Goal: Task Accomplishment & Management: Manage account settings

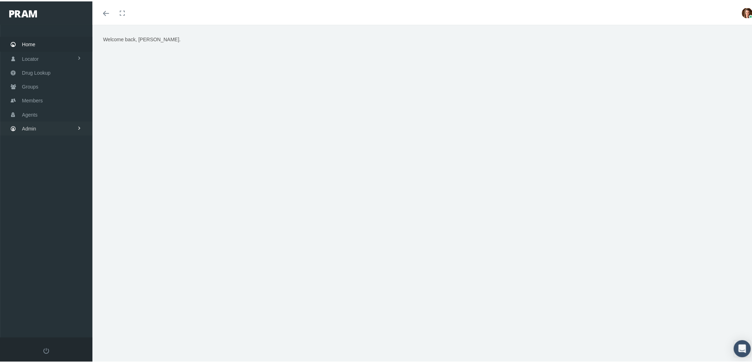
click at [40, 122] on link "Admin" at bounding box center [46, 127] width 92 height 14
click at [46, 149] on link "Agents" at bounding box center [46, 155] width 92 height 12
click at [55, 189] on span "Bank Info Requests" at bounding box center [49, 195] width 43 height 12
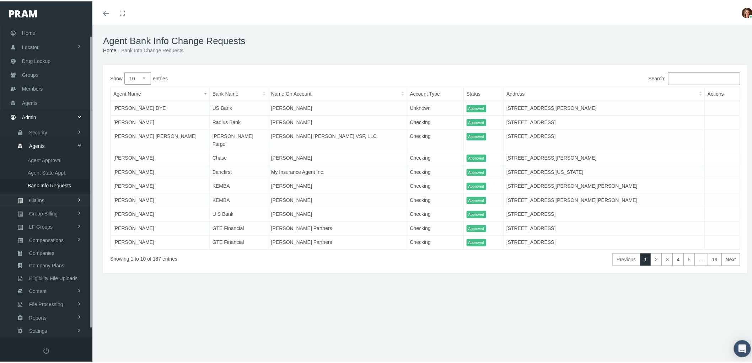
scroll to position [20, 0]
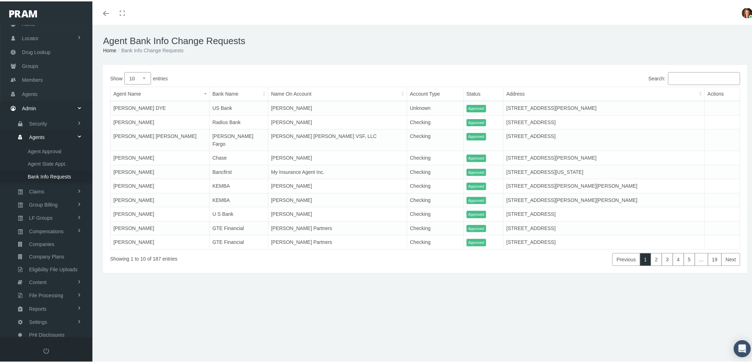
click at [144, 78] on select "10 25 50 100" at bounding box center [137, 77] width 27 height 12
select select "100"
click at [124, 71] on select "10 25 50 100" at bounding box center [137, 77] width 27 height 12
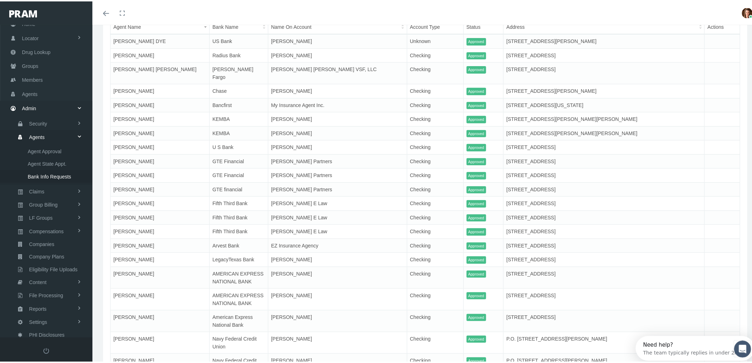
scroll to position [0, 0]
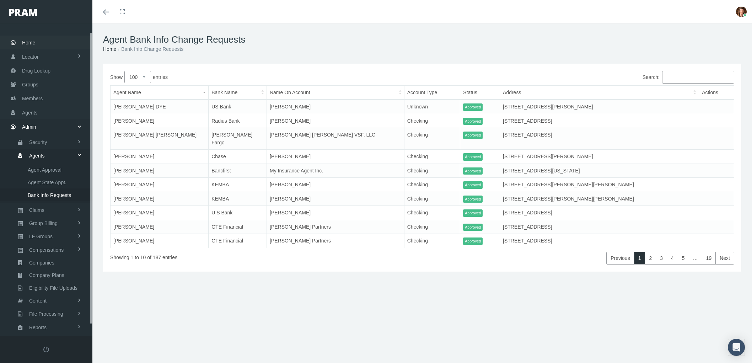
select select "100"
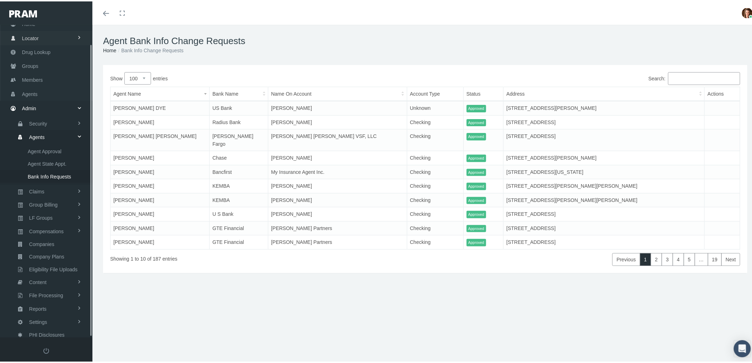
scroll to position [20, 0]
click at [55, 184] on link "Claims" at bounding box center [46, 190] width 92 height 12
click at [43, 157] on span "PBM Invoices" at bounding box center [43, 163] width 31 height 12
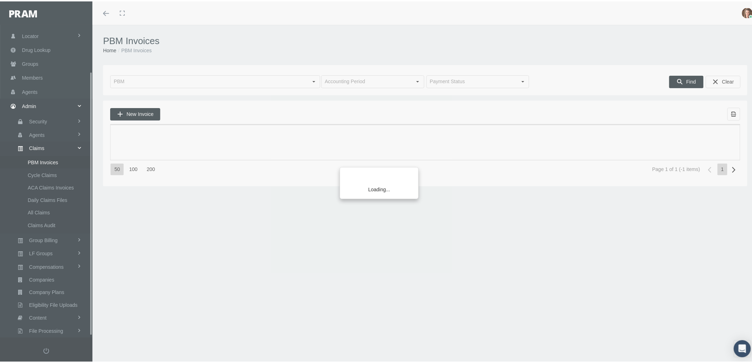
scroll to position [57, 0]
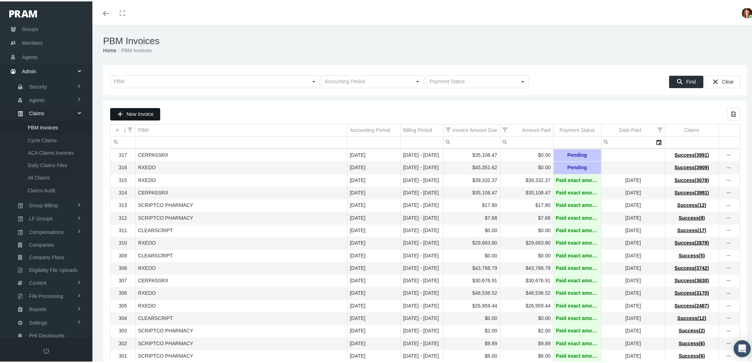
click at [139, 113] on span "New Invoice" at bounding box center [139, 113] width 27 height 6
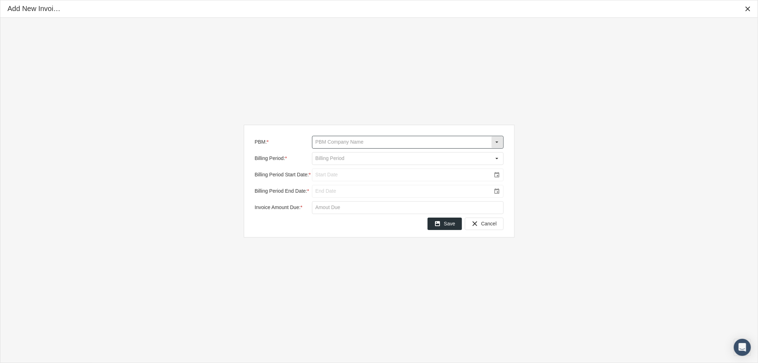
click at [377, 145] on input "PBM: *" at bounding box center [401, 142] width 179 height 12
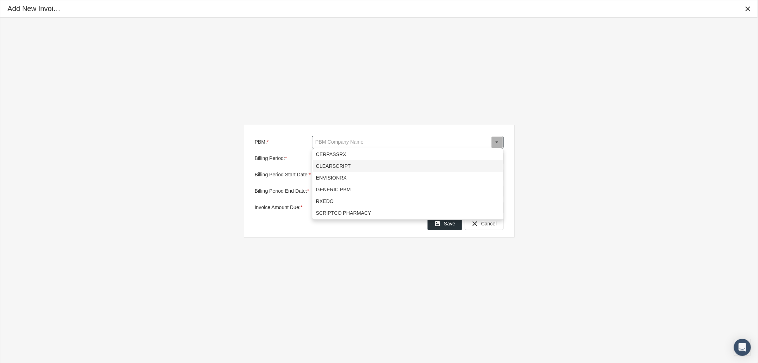
click at [370, 167] on div "CLEARSCRIPT" at bounding box center [408, 166] width 190 height 12
type input "CLEARSCRIPT"
click at [353, 157] on input "Billing Period: *" at bounding box center [401, 158] width 179 height 12
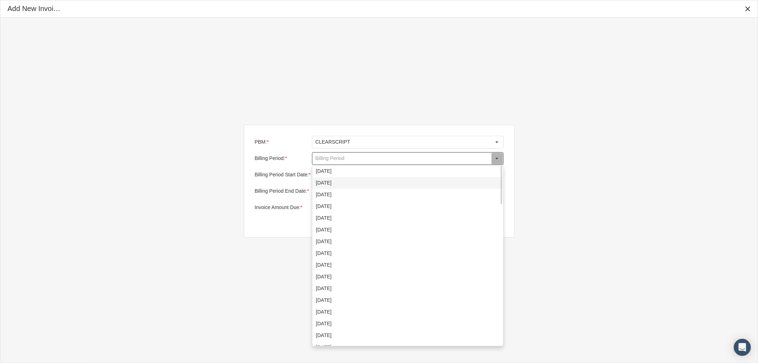
click at [354, 185] on div "[DATE]" at bounding box center [408, 183] width 190 height 12
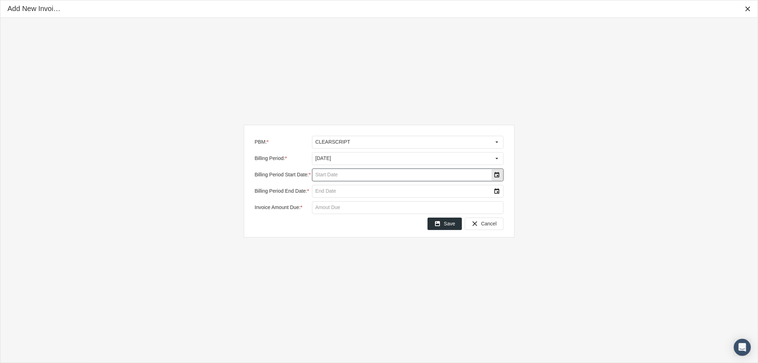
click at [499, 179] on div "Select" at bounding box center [496, 174] width 11 height 11
click at [341, 220] on span "1" at bounding box center [341, 221] width 3 height 6
click at [499, 193] on div "Select" at bounding box center [496, 190] width 11 height 11
click at [344, 257] on td "15" at bounding box center [341, 260] width 14 height 11
click at [333, 212] on input "Invoice Amount Due: *" at bounding box center [407, 207] width 191 height 12
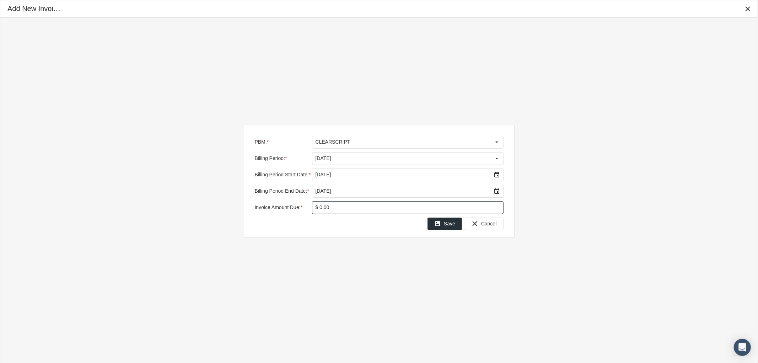
type input "$ 0.00"
click at [448, 223] on span "Save" at bounding box center [449, 224] width 11 height 6
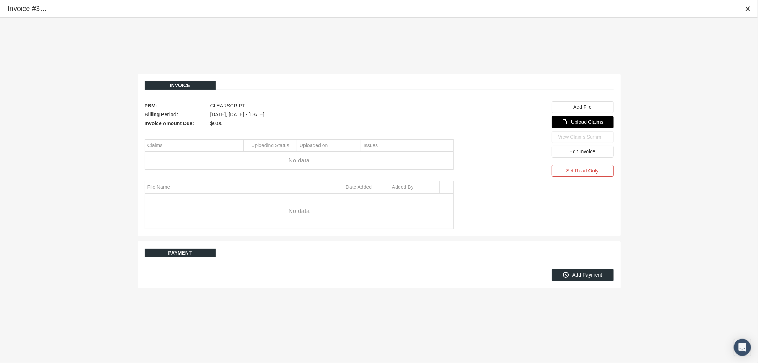
click at [575, 124] on span "Upload Claims" at bounding box center [587, 122] width 32 height 6
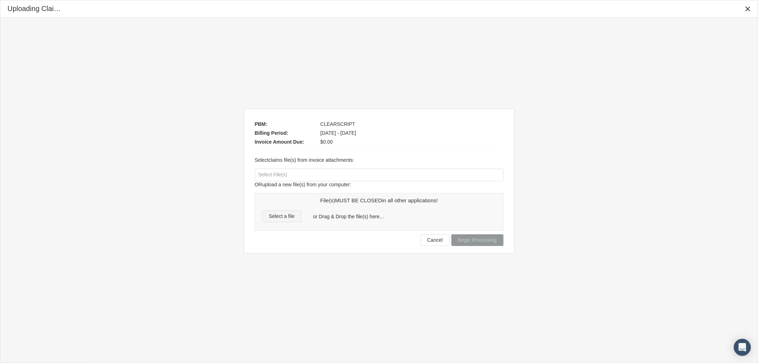
click at [289, 216] on span "Select a file" at bounding box center [282, 216] width 26 height 6
click at [748, 9] on icon "Close" at bounding box center [747, 9] width 6 height 6
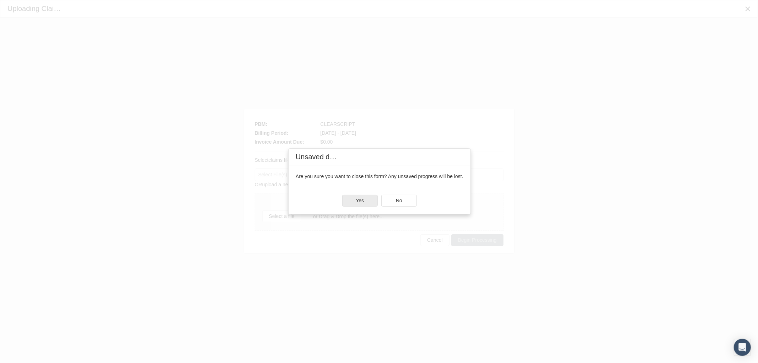
click at [359, 201] on span "Yes" at bounding box center [360, 201] width 8 height 6
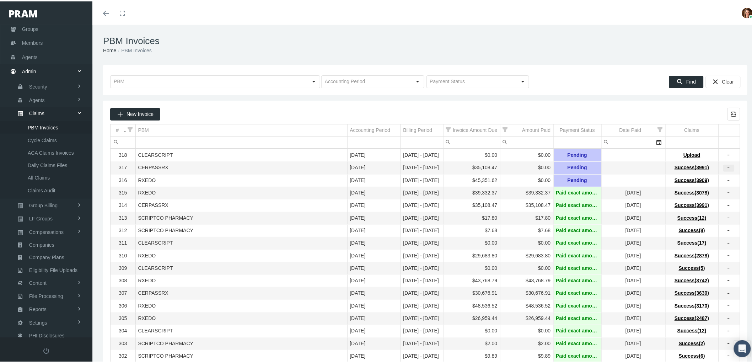
click at [726, 169] on div "more" at bounding box center [728, 166] width 11 height 6
click at [696, 182] on div "View Invoice" at bounding box center [693, 179] width 70 height 15
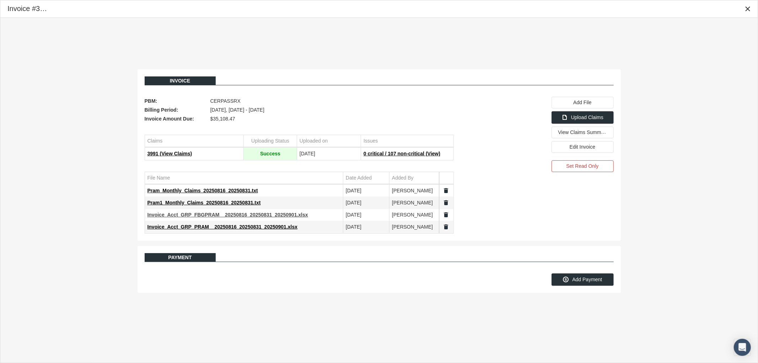
click at [211, 214] on span "Invoice_Acct_GRP_FBGPRAM__20250816_20250831_20250901.xlsx" at bounding box center [227, 215] width 161 height 6
click at [249, 226] on span "Invoice_Acct_GRP_PRAM__20250816_20250831_20250901.xlsx" at bounding box center [222, 227] width 150 height 6
click at [749, 8] on icon "Close" at bounding box center [747, 9] width 6 height 6
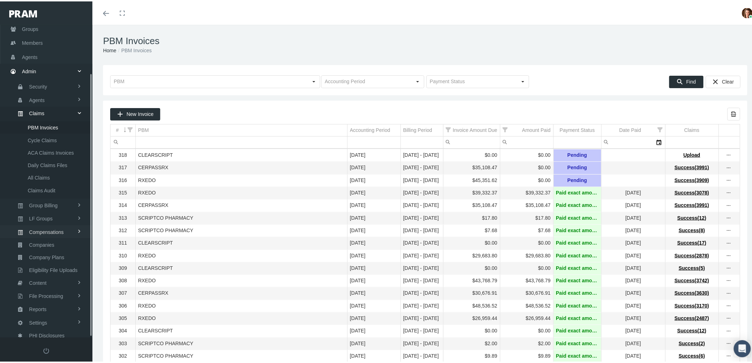
click at [63, 228] on span "Compensations" at bounding box center [46, 231] width 34 height 12
click at [57, 174] on span "Compensation Summary" at bounding box center [55, 178] width 55 height 12
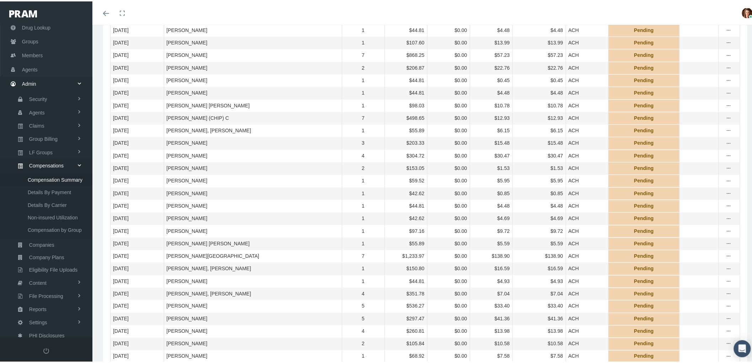
scroll to position [39, 0]
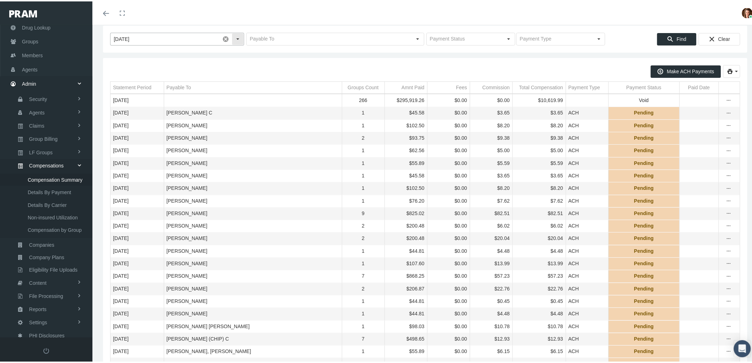
click at [237, 34] on div "Select" at bounding box center [237, 37] width 11 height 11
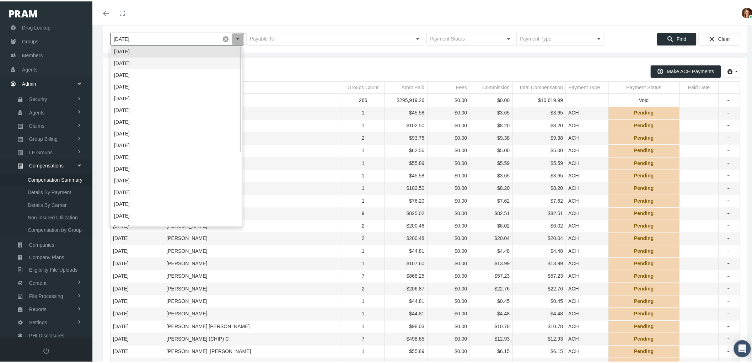
click at [215, 61] on div "August 2025" at bounding box center [176, 62] width 131 height 12
type input "August 2025"
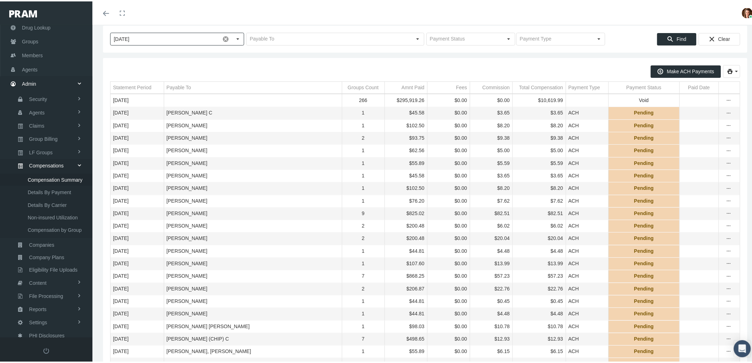
click at [677, 40] on span "Find" at bounding box center [682, 38] width 10 height 6
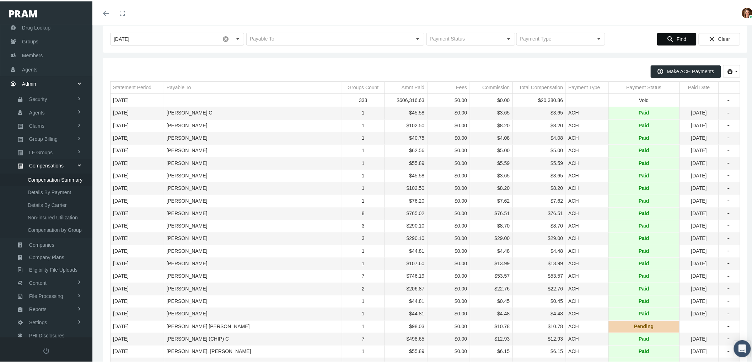
click at [634, 84] on div "Payment Status" at bounding box center [643, 86] width 35 height 7
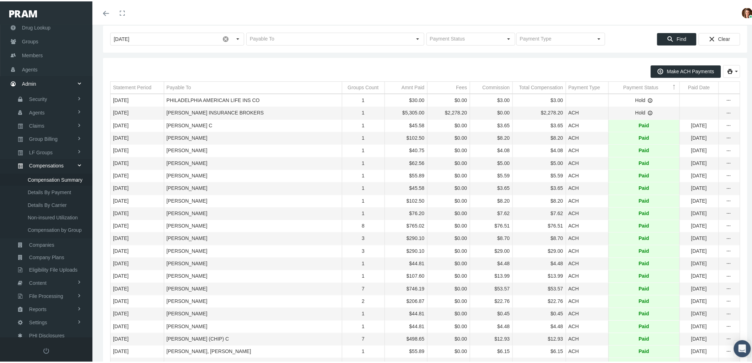
click at [634, 84] on div "Payment Status" at bounding box center [640, 86] width 35 height 7
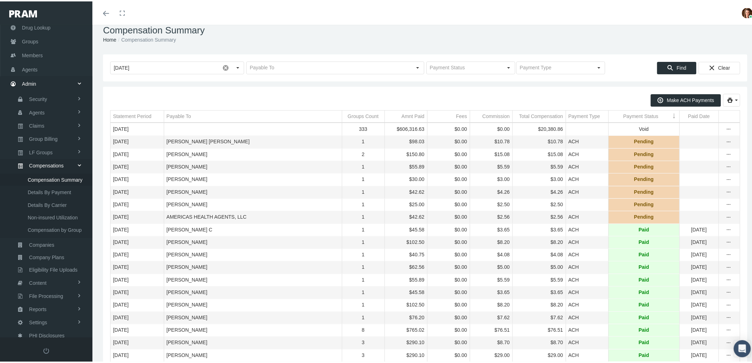
scroll to position [0, 0]
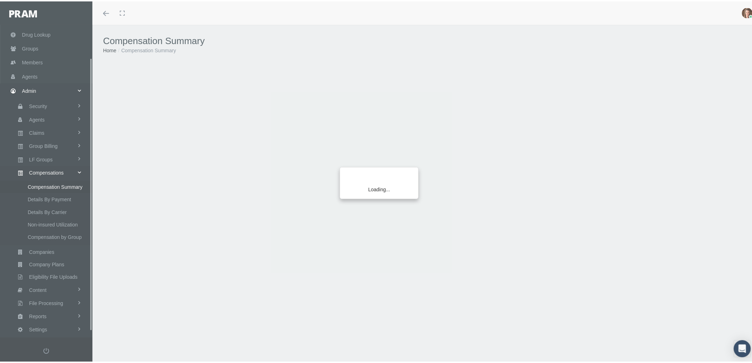
scroll to position [44, 0]
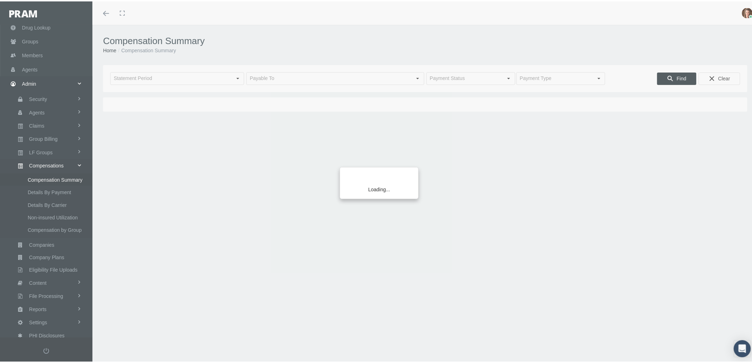
type input "[DATE]"
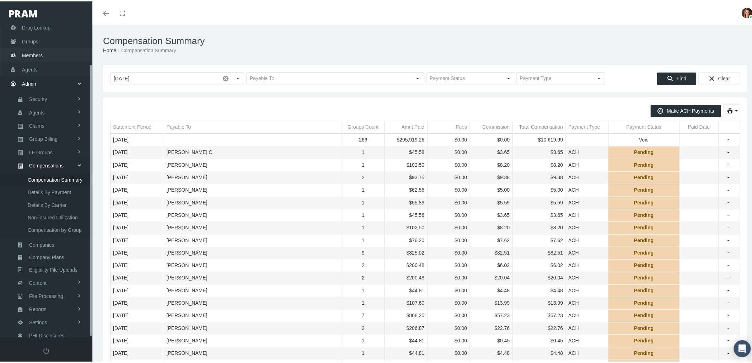
click at [31, 51] on span "Members" at bounding box center [32, 54] width 21 height 14
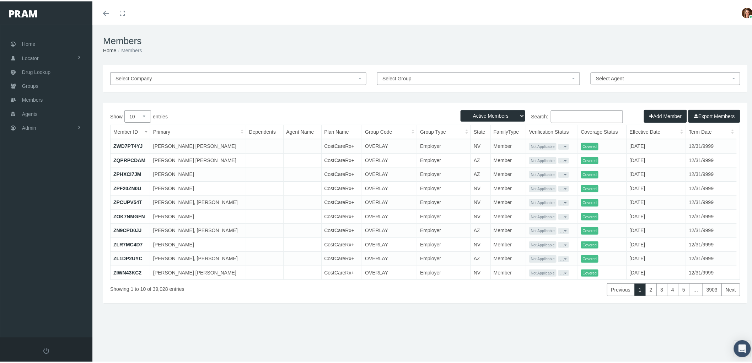
click at [561, 115] on input "Search:" at bounding box center [587, 115] width 72 height 13
type input "j"
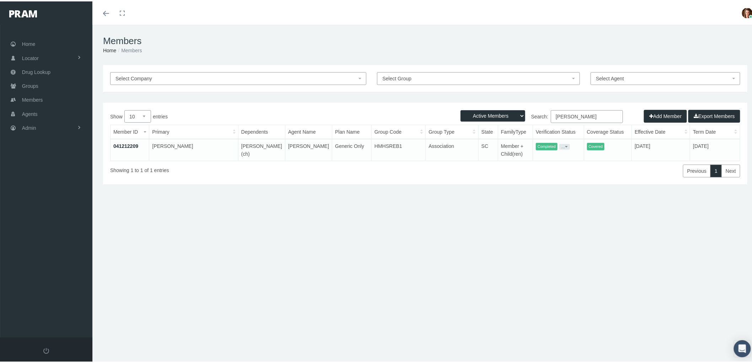
type input "[PERSON_NAME]"
click at [123, 144] on link "041212209" at bounding box center [125, 145] width 25 height 6
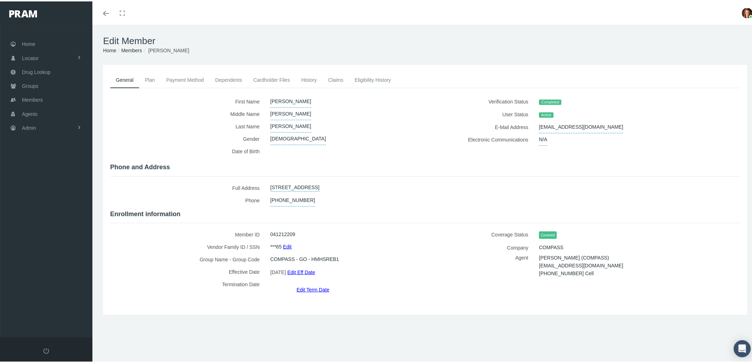
click at [188, 80] on link "Payment Method" at bounding box center [185, 79] width 49 height 16
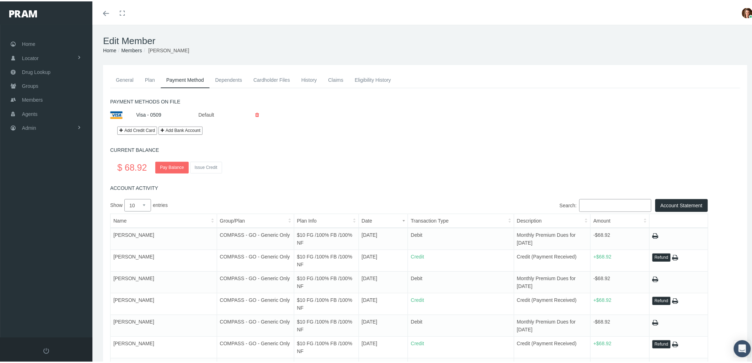
click at [331, 78] on link "Claims" at bounding box center [335, 79] width 27 height 16
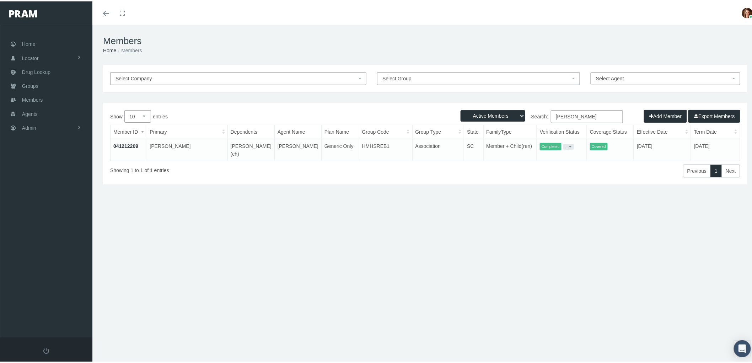
click at [593, 114] on input "[PERSON_NAME]" at bounding box center [587, 115] width 72 height 13
drag, startPoint x: 599, startPoint y: 117, endPoint x: 513, endPoint y: 119, distance: 85.7
click at [533, 118] on label "Search: [PERSON_NAME]" at bounding box center [524, 115] width 198 height 13
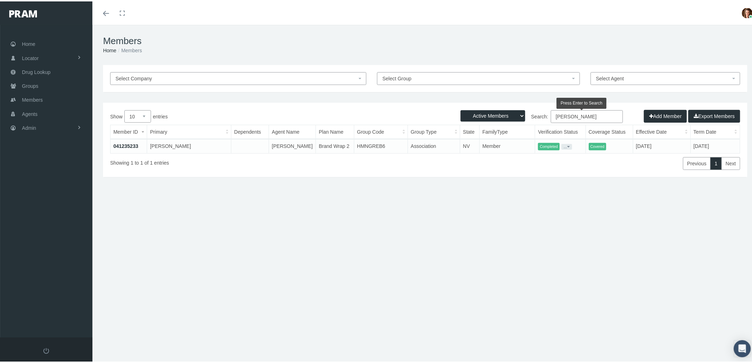
type input "[PERSON_NAME]"
click at [119, 144] on link "041235233" at bounding box center [125, 145] width 25 height 6
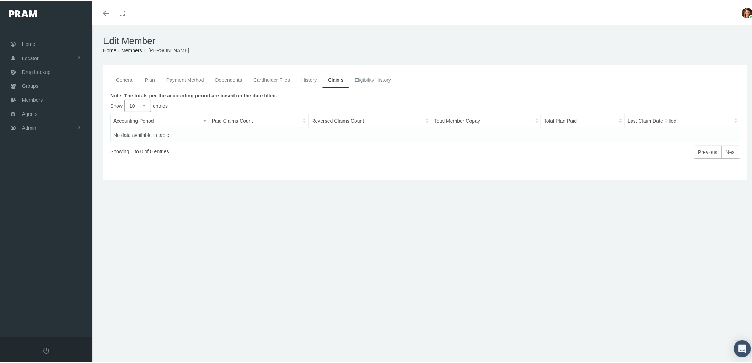
click at [178, 77] on link "Payment Method" at bounding box center [185, 79] width 49 height 16
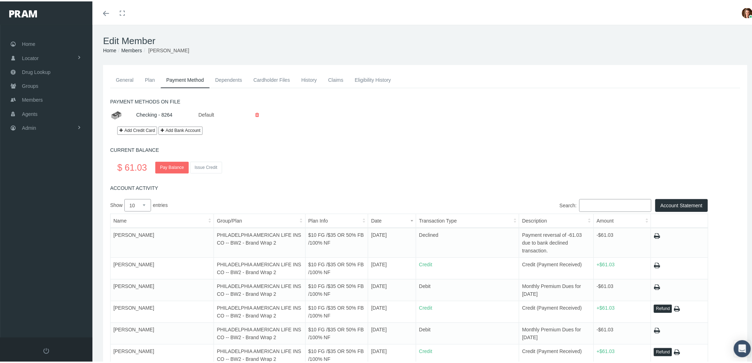
click at [333, 77] on link "Claims" at bounding box center [335, 79] width 27 height 16
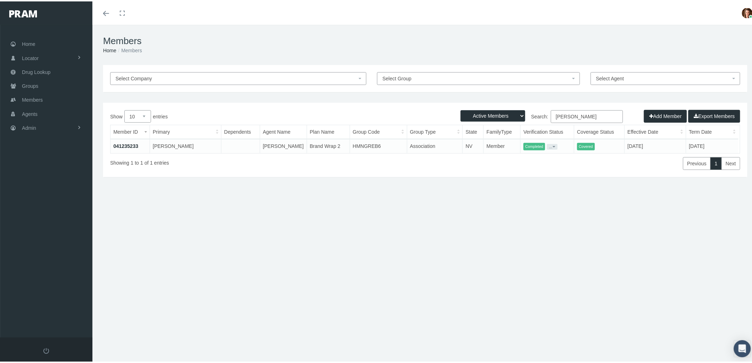
drag, startPoint x: 601, startPoint y: 111, endPoint x: 501, endPoint y: 116, distance: 99.9
click at [501, 116] on div "Active Members Terminated Members Active & Terminated Add Member Export Members…" at bounding box center [425, 138] width 644 height 74
type input "[PERSON_NAME]"
click at [124, 139] on td "041277149" at bounding box center [130, 149] width 39 height 22
click at [124, 143] on link "041277149" at bounding box center [125, 145] width 25 height 6
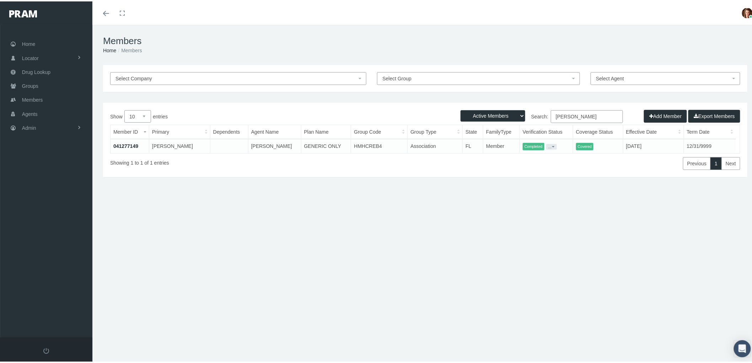
click at [577, 115] on input "[PERSON_NAME]" at bounding box center [587, 115] width 72 height 13
drag, startPoint x: 583, startPoint y: 114, endPoint x: 539, endPoint y: 116, distance: 43.8
click at [540, 116] on label "Search: [PERSON_NAME]" at bounding box center [524, 115] width 198 height 13
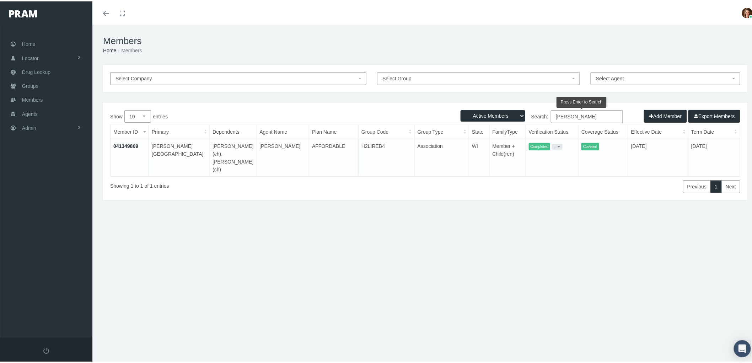
type input "[PERSON_NAME]"
click at [130, 141] on td "041349869" at bounding box center [130, 156] width 38 height 37
click at [128, 142] on link "041349869" at bounding box center [125, 145] width 25 height 6
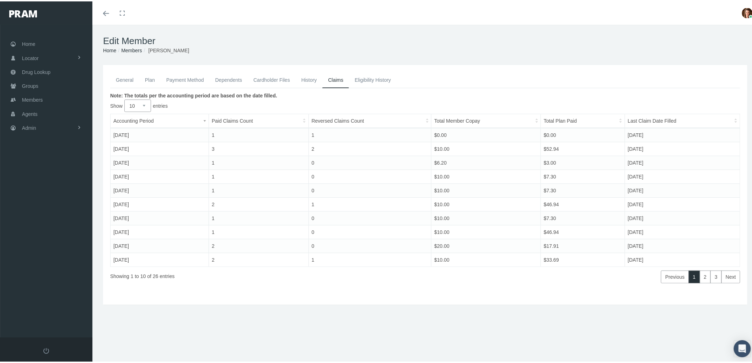
click at [185, 79] on link "Payment Method" at bounding box center [185, 79] width 49 height 16
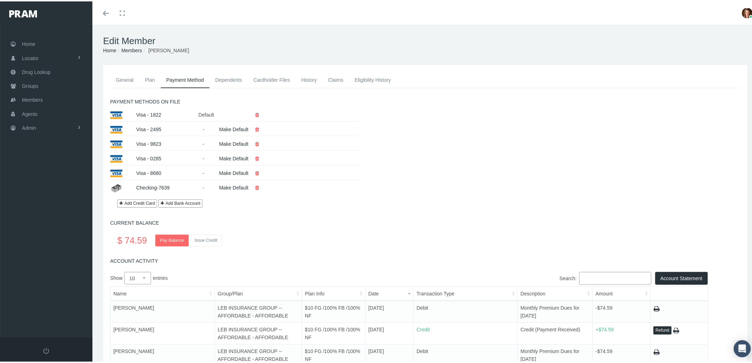
click at [333, 76] on link "Claims" at bounding box center [335, 79] width 27 height 16
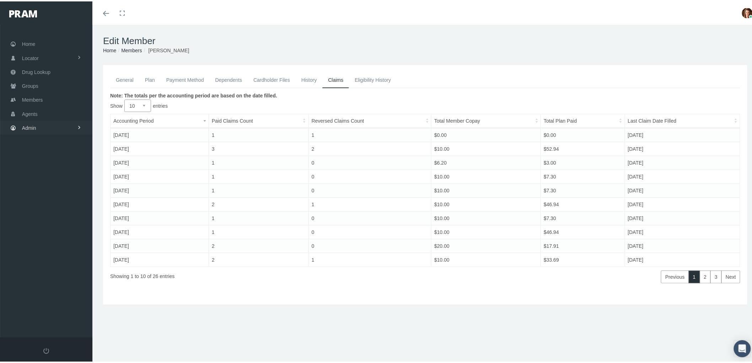
click at [64, 124] on link "Admin" at bounding box center [46, 126] width 92 height 14
click at [60, 151] on link "Agents" at bounding box center [46, 155] width 92 height 12
click at [51, 189] on span "Bank Info Requests" at bounding box center [49, 195] width 43 height 12
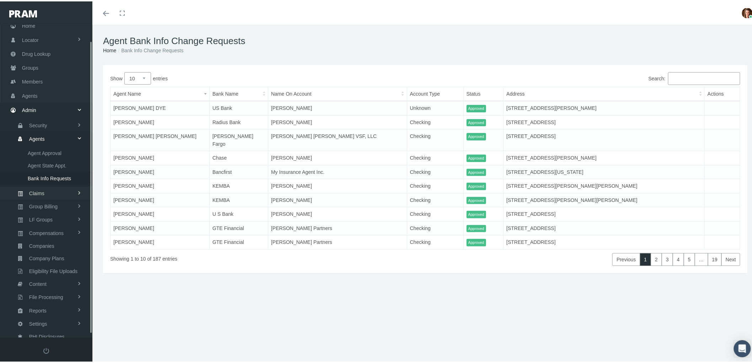
scroll to position [20, 0]
click at [47, 225] on span "Compensations" at bounding box center [46, 230] width 34 height 12
click at [50, 199] on span "Compensation Summary" at bounding box center [55, 203] width 55 height 12
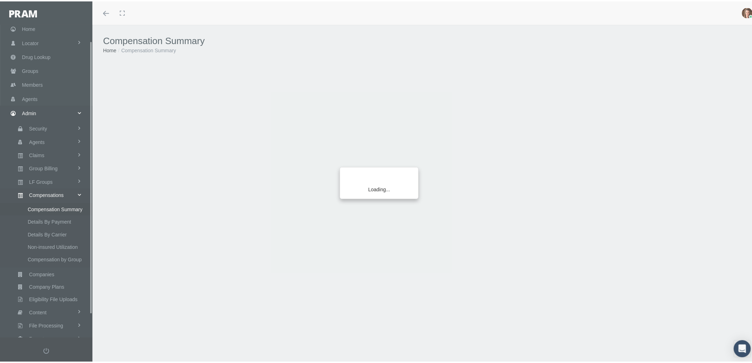
scroll to position [44, 0]
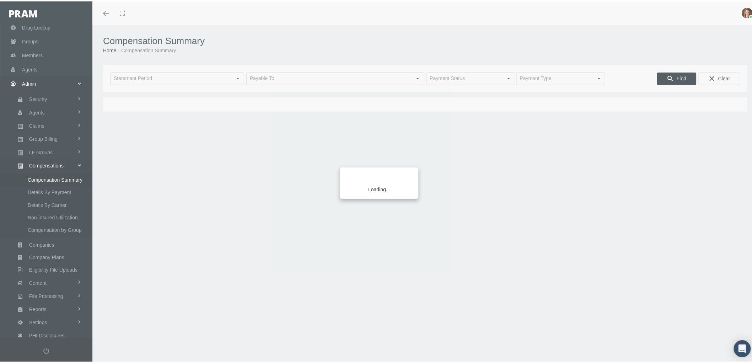
type input "[DATE]"
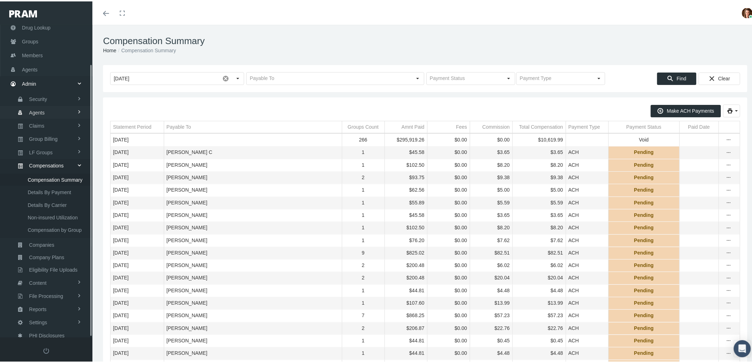
click at [50, 113] on link "Agents" at bounding box center [46, 110] width 92 height 12
click at [48, 172] on span "Bank Info Requests" at bounding box center [49, 175] width 43 height 12
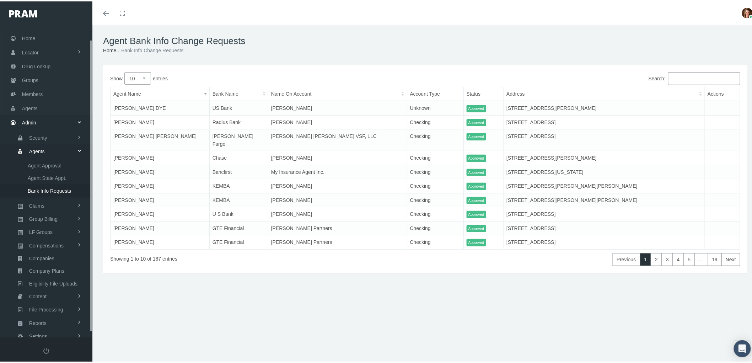
scroll to position [20, 0]
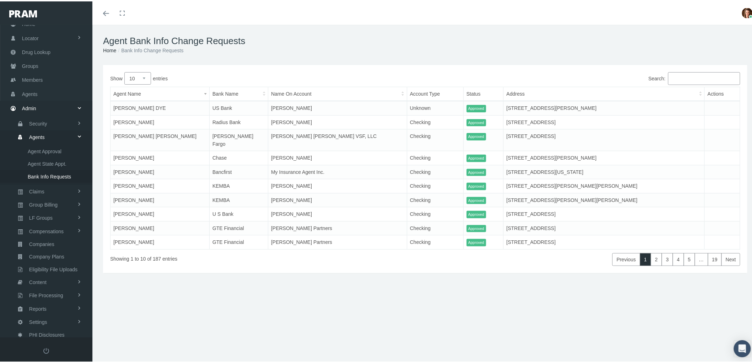
drag, startPoint x: 145, startPoint y: 78, endPoint x: 141, endPoint y: 82, distance: 5.8
click at [145, 78] on select "10 25 50 100" at bounding box center [137, 77] width 27 height 12
select select "100"
click at [124, 71] on select "10 25 50 100" at bounding box center [137, 77] width 27 height 12
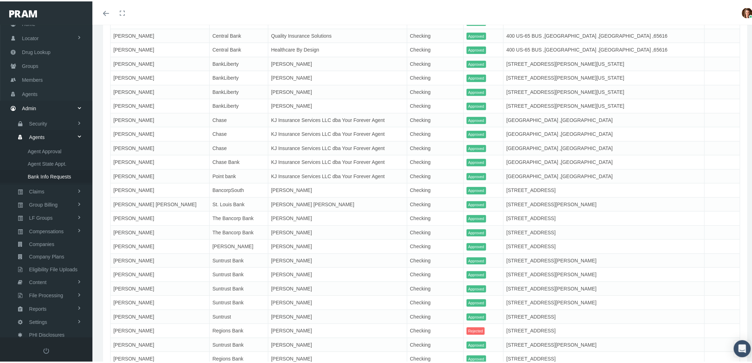
scroll to position [1327, 0]
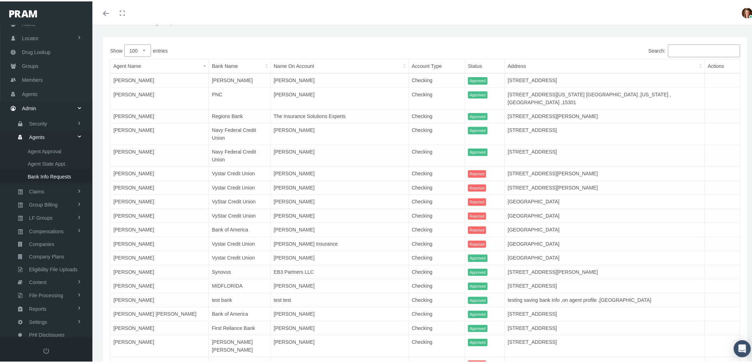
scroll to position [0, 0]
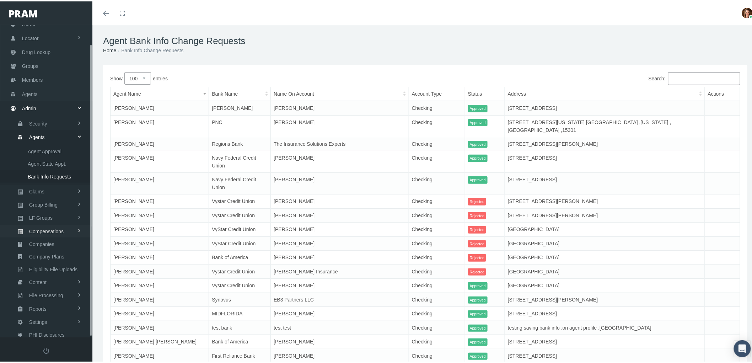
click at [60, 227] on span "Compensations" at bounding box center [46, 230] width 34 height 12
click at [50, 200] on span "Compensation Summary" at bounding box center [55, 203] width 55 height 12
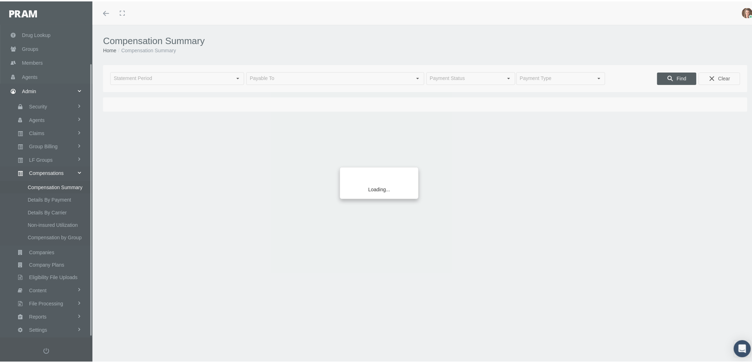
scroll to position [44, 0]
type input "[DATE]"
